Goal: Task Accomplishment & Management: Manage account settings

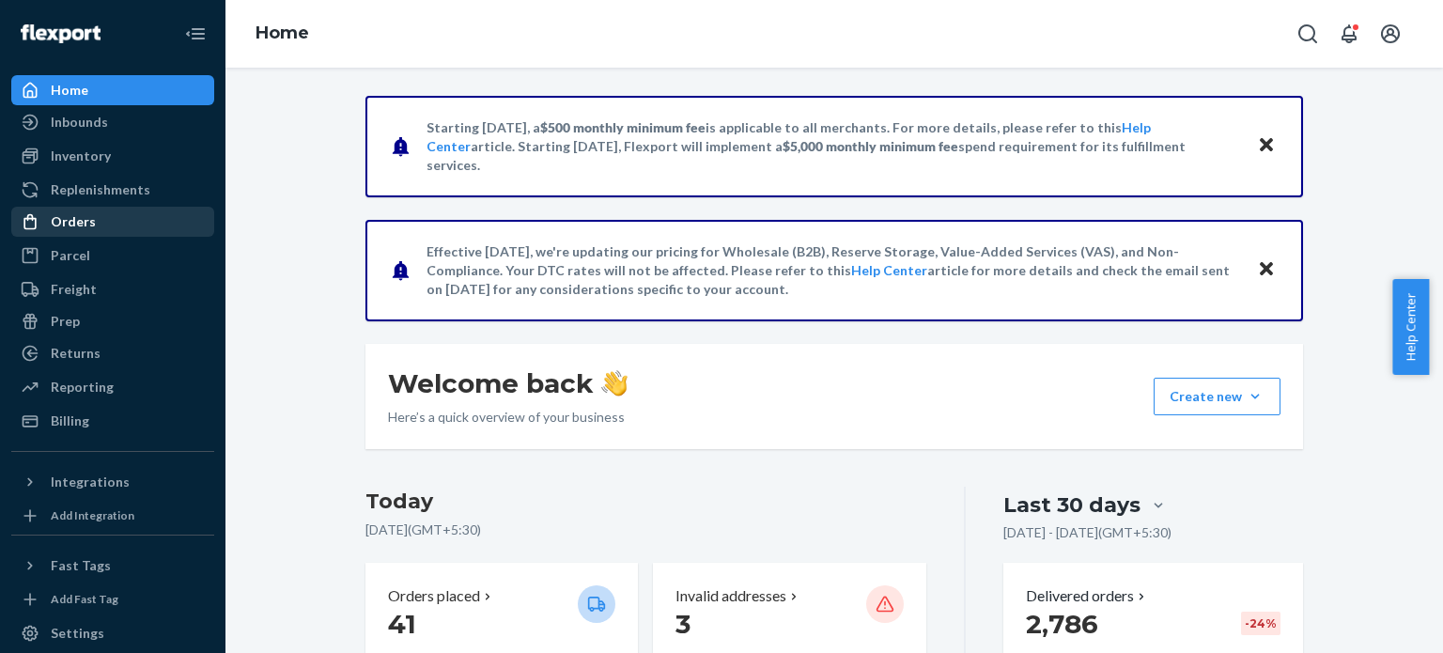
click at [98, 213] on div "Orders" at bounding box center [112, 222] width 199 height 26
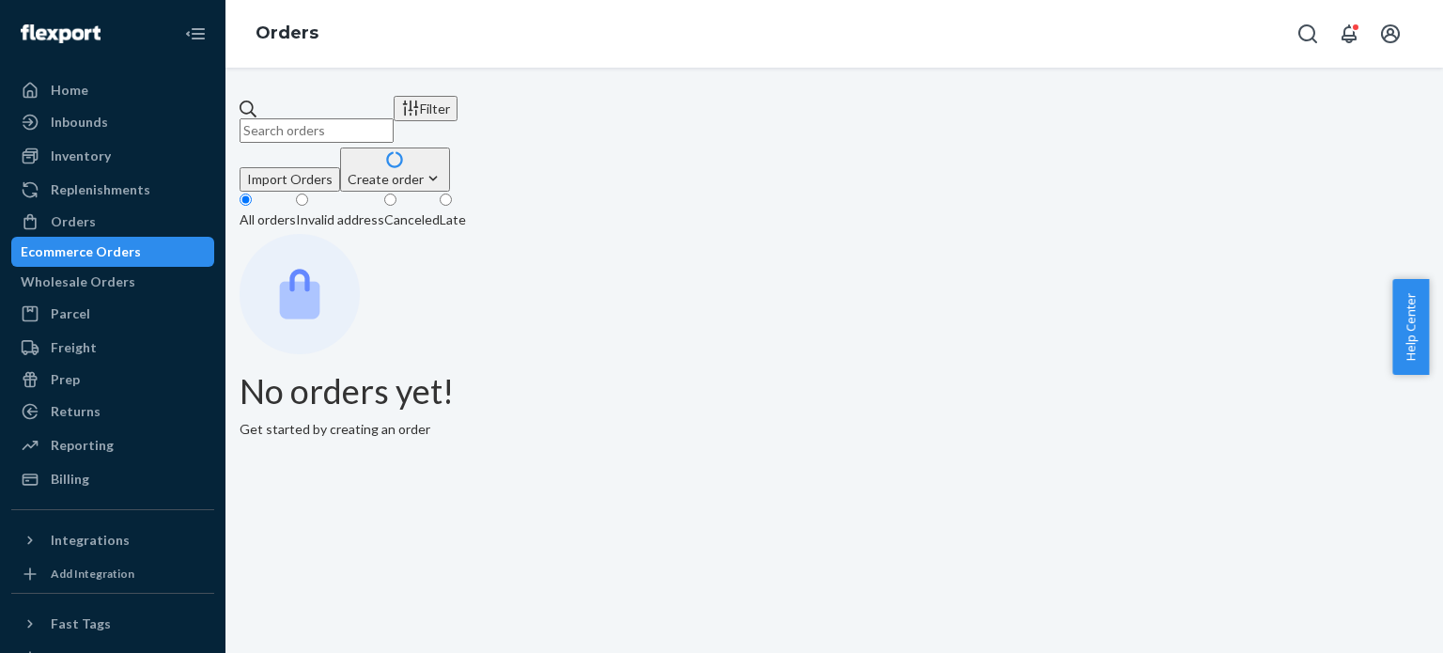
click at [365, 118] on input "text" at bounding box center [317, 130] width 154 height 24
paste input "3347892"
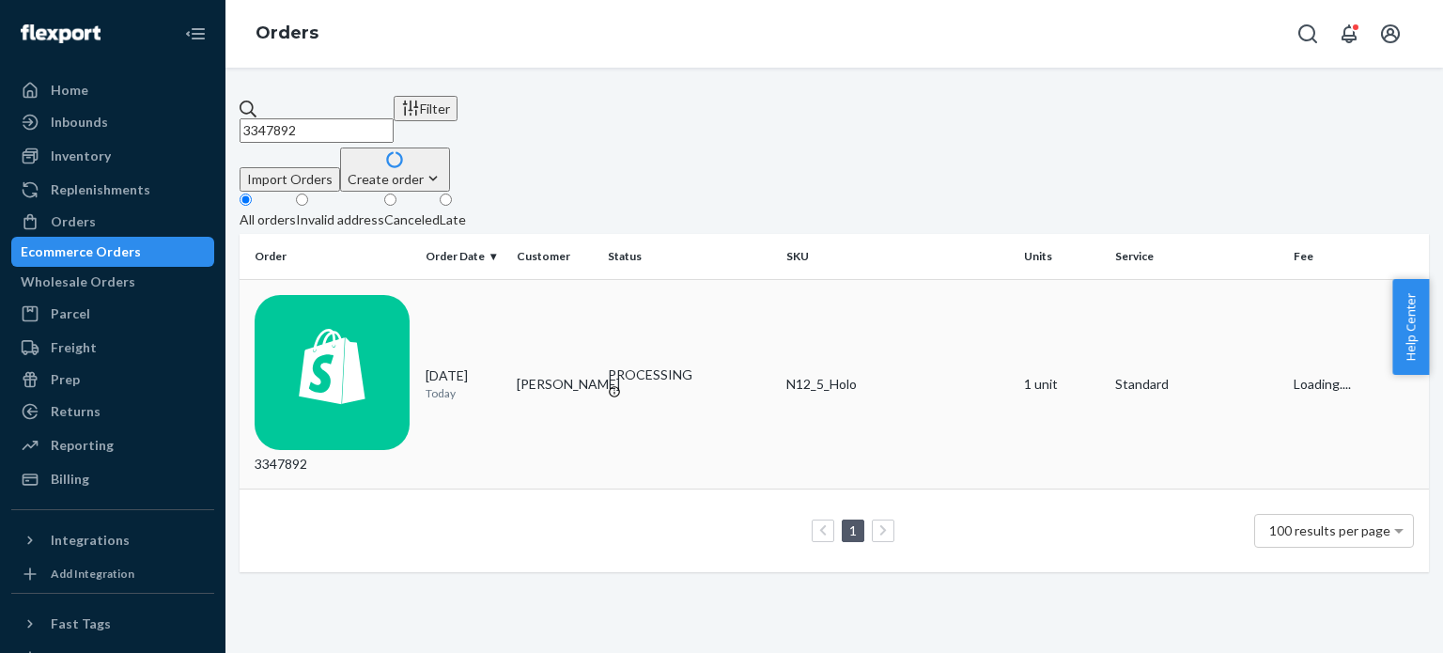
type input "3347892"
click at [832, 375] on div "N12_5_Holo" at bounding box center [897, 384] width 223 height 19
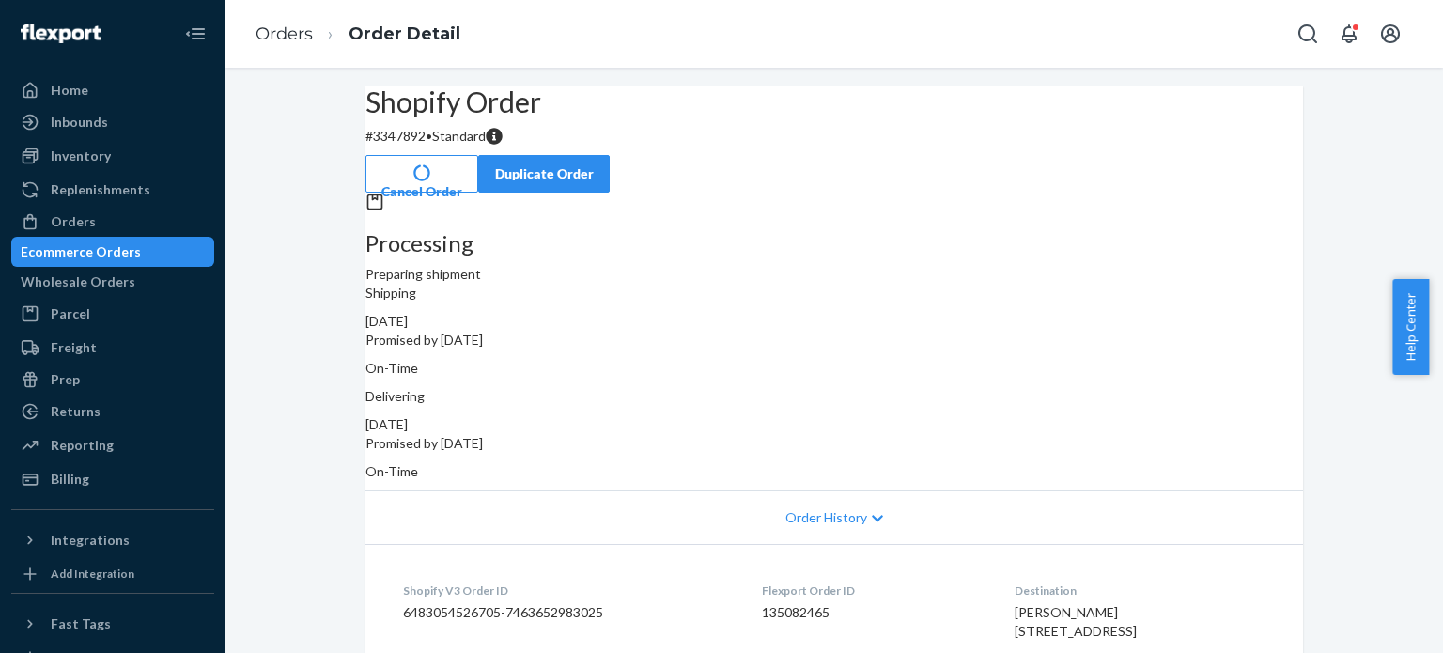
click at [478, 155] on button "Cancel Order" at bounding box center [422, 174] width 113 height 38
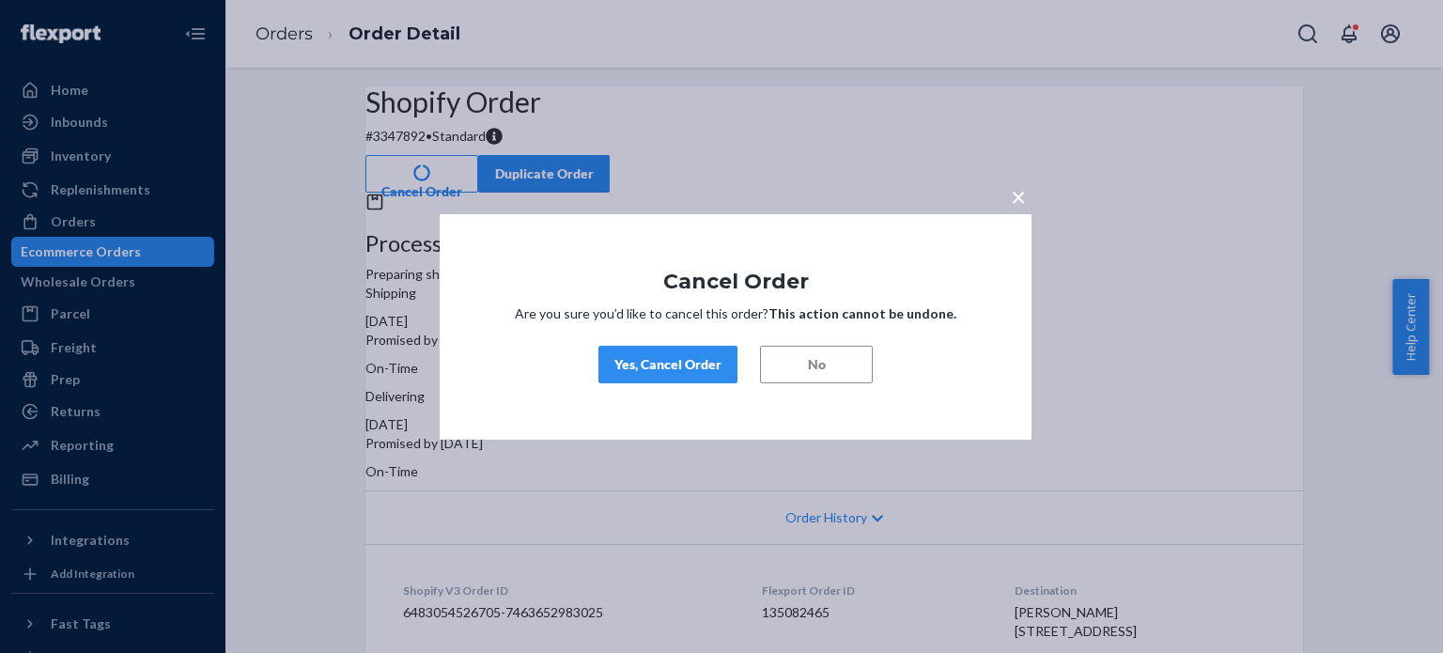
click at [676, 374] on button "Yes, Cancel Order" at bounding box center [668, 365] width 139 height 38
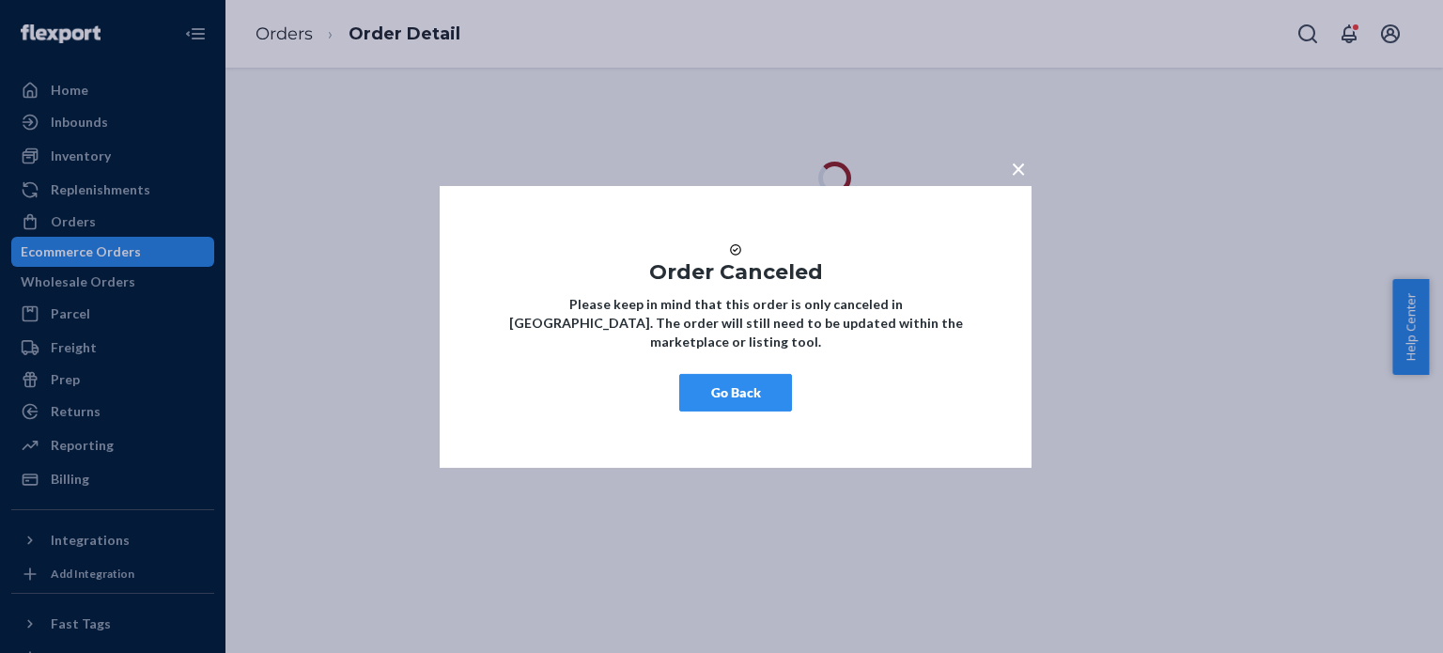
click at [727, 404] on button "Go Back" at bounding box center [735, 393] width 113 height 38
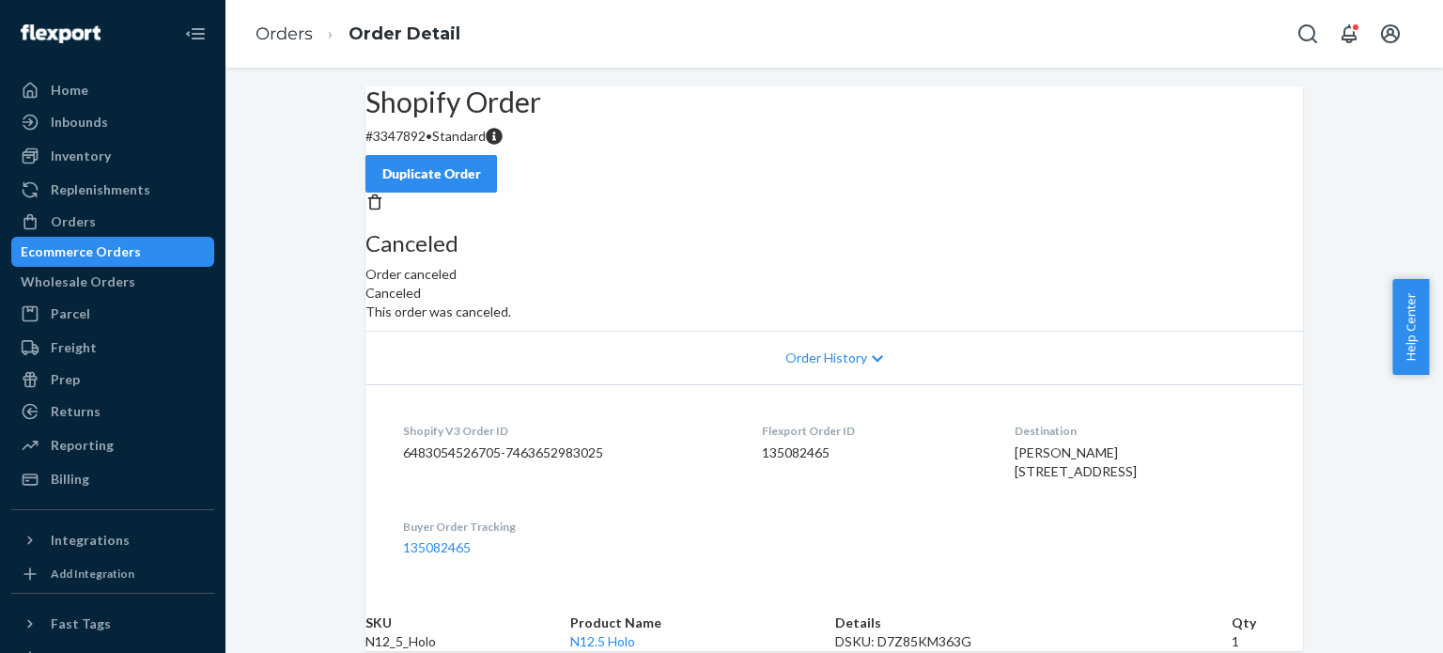
scroll to position [18, 0]
